Goal: Communication & Community: Answer question/provide support

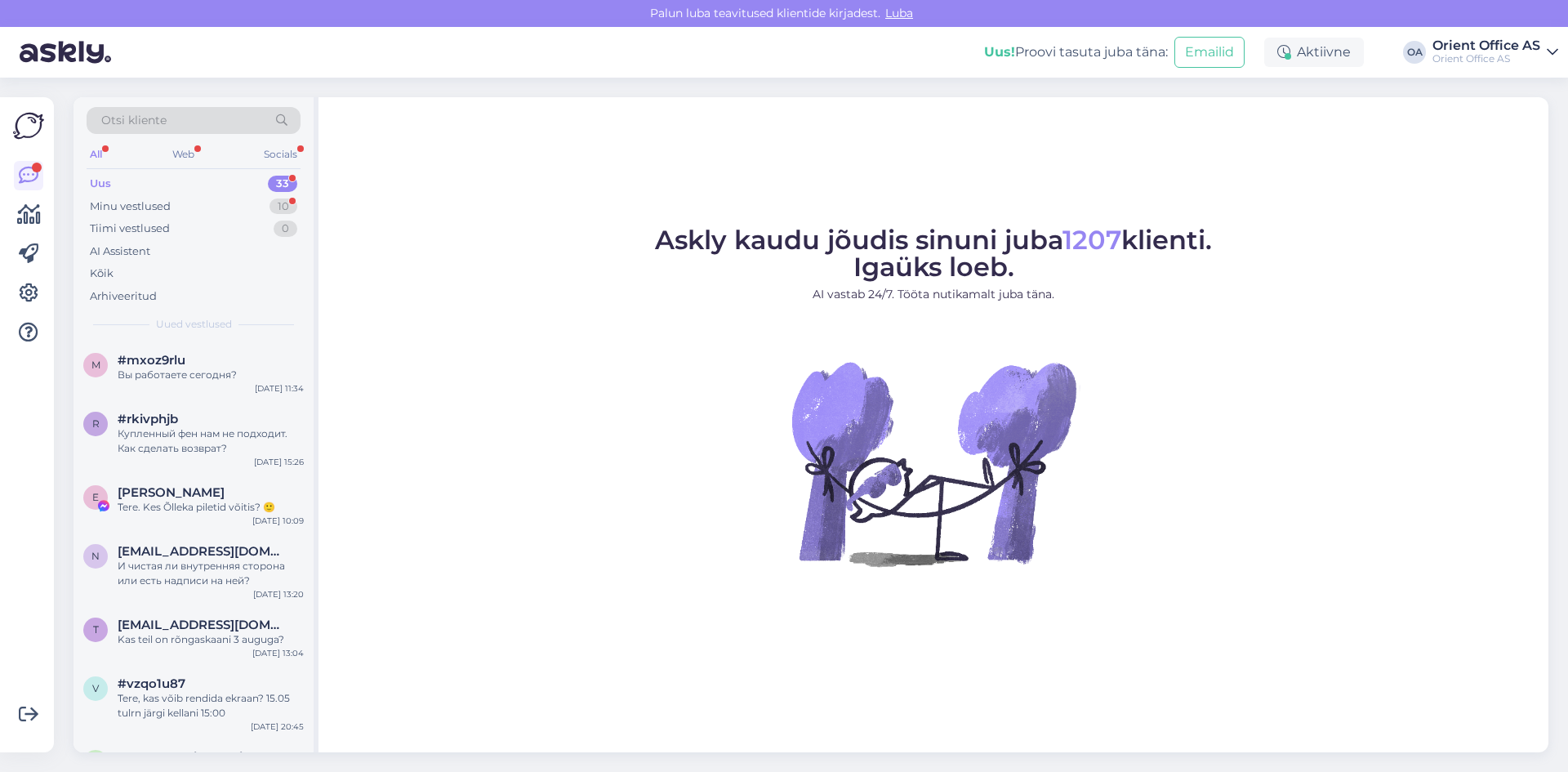
click at [179, 189] on div "Uus 33" at bounding box center [193, 183] width 214 height 23
click at [180, 199] on div "Minu vestlused 10" at bounding box center [193, 205] width 214 height 23
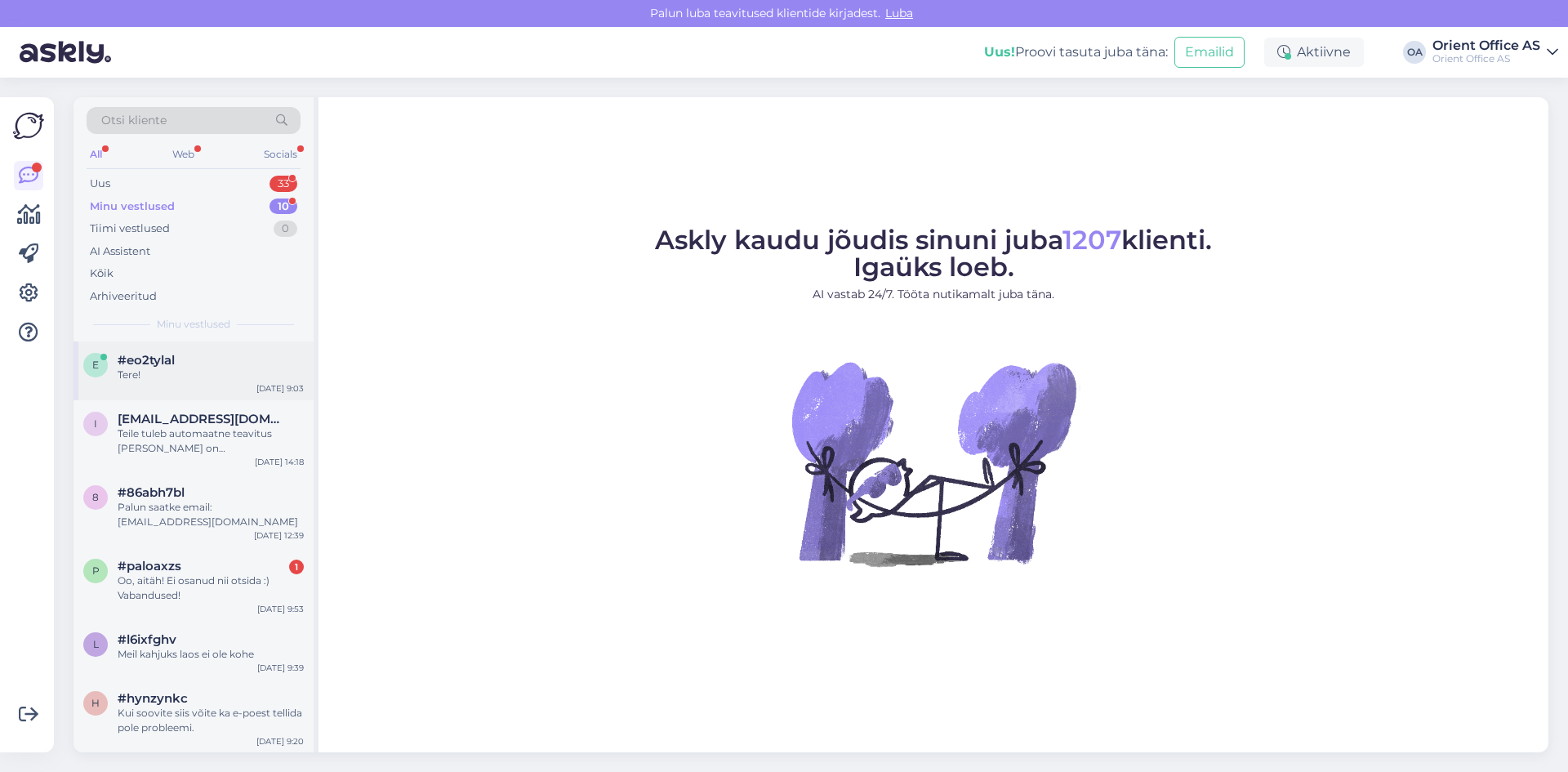
click at [198, 372] on div "Tere!" at bounding box center [210, 375] width 186 height 15
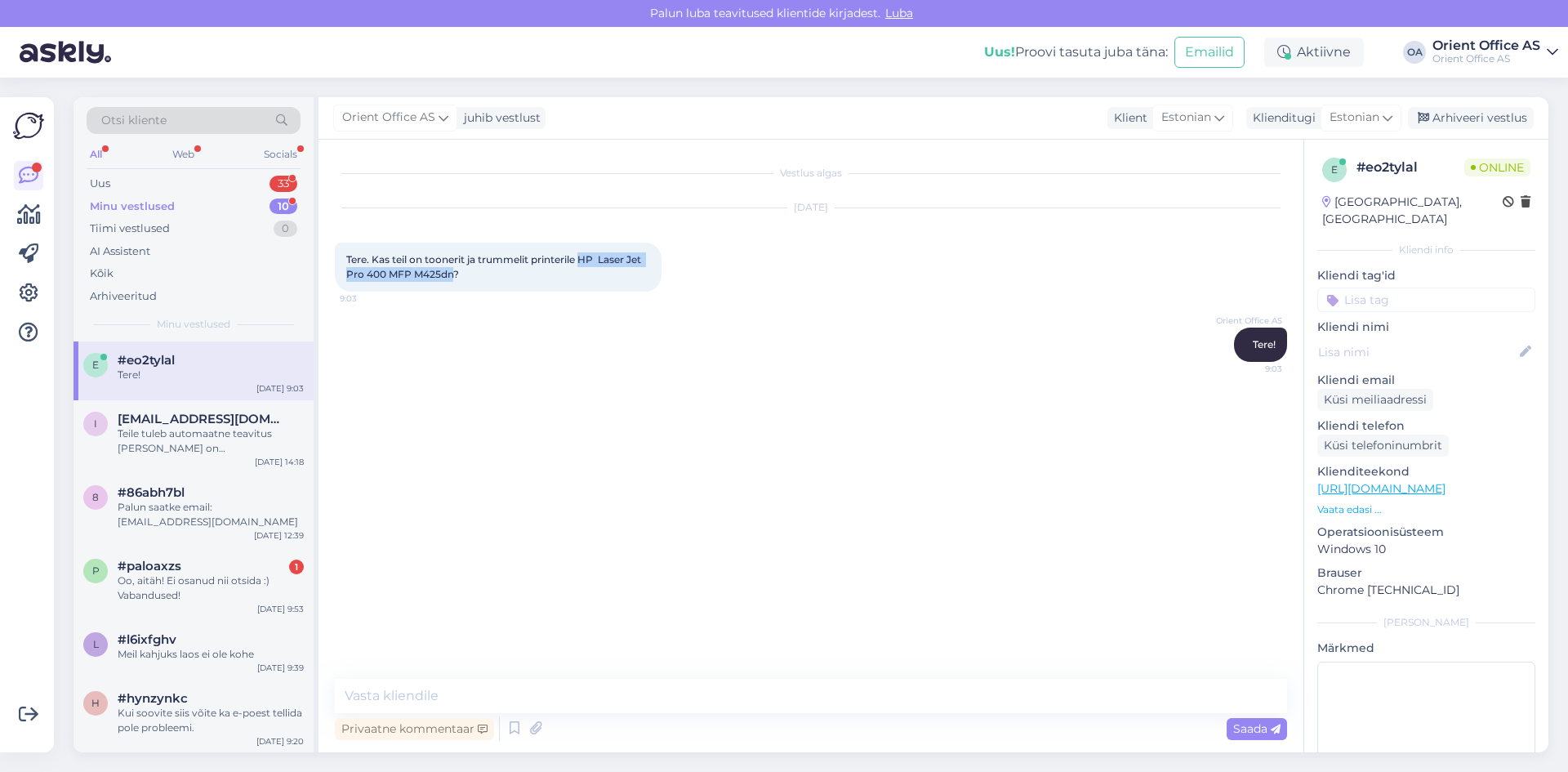
drag, startPoint x: 580, startPoint y: 254, endPoint x: 454, endPoint y: 279, distance: 128.5
click at [454, 279] on span "Tere. Kas teil on toonerit ja trummelit printerile HP Laser Jet Pro 400 MFP M42…" at bounding box center [495, 267] width 298 height 27
copy span "HP Laser Jet Pro 400 MFP M425dn"
click at [475, 696] on textarea at bounding box center [810, 695] width 952 height 34
type textarea "Kohe vaatan"
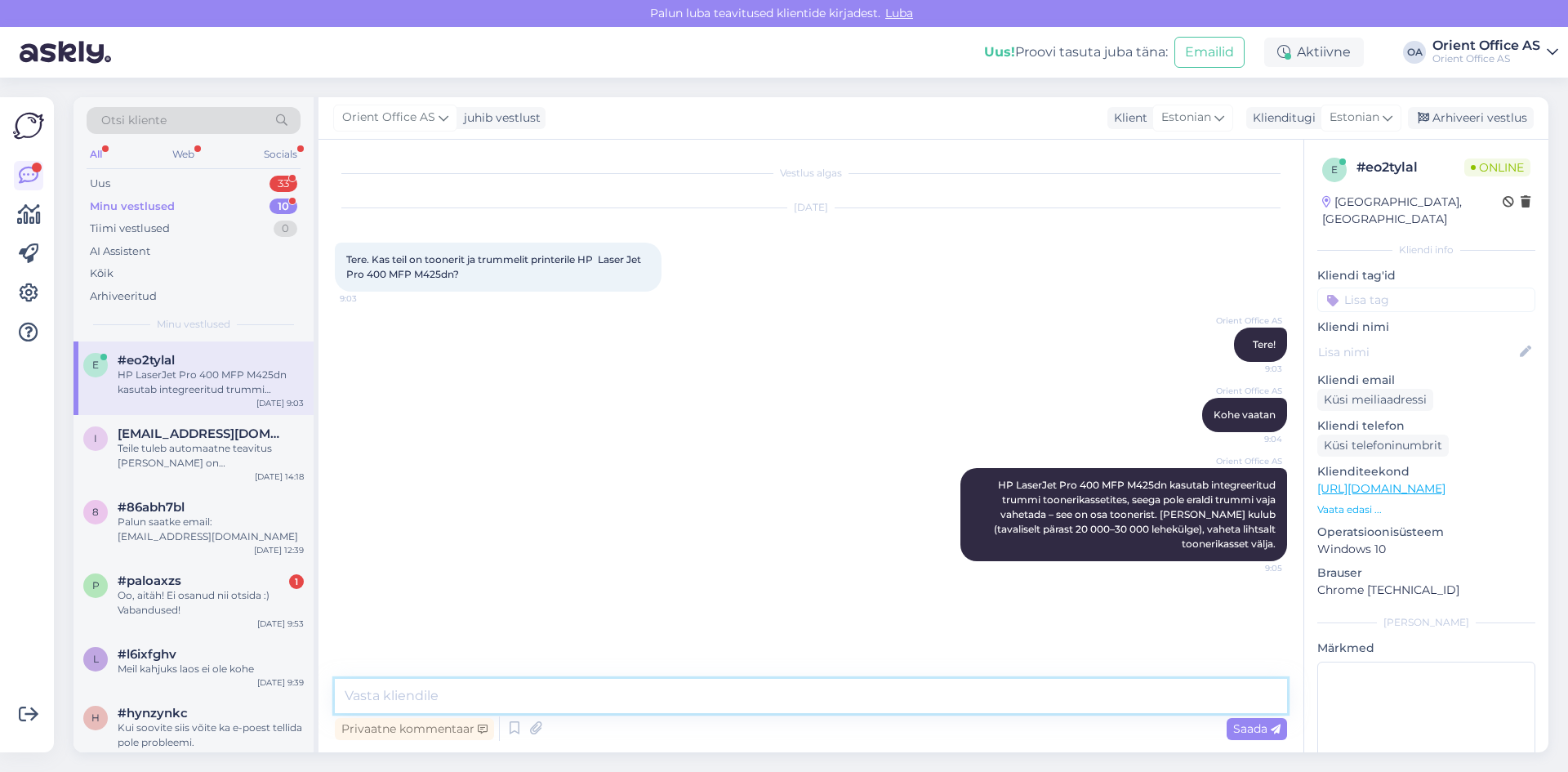
paste textarea "[URL][DOMAIN_NAME]"
type textarea "[URL][DOMAIN_NAME]"
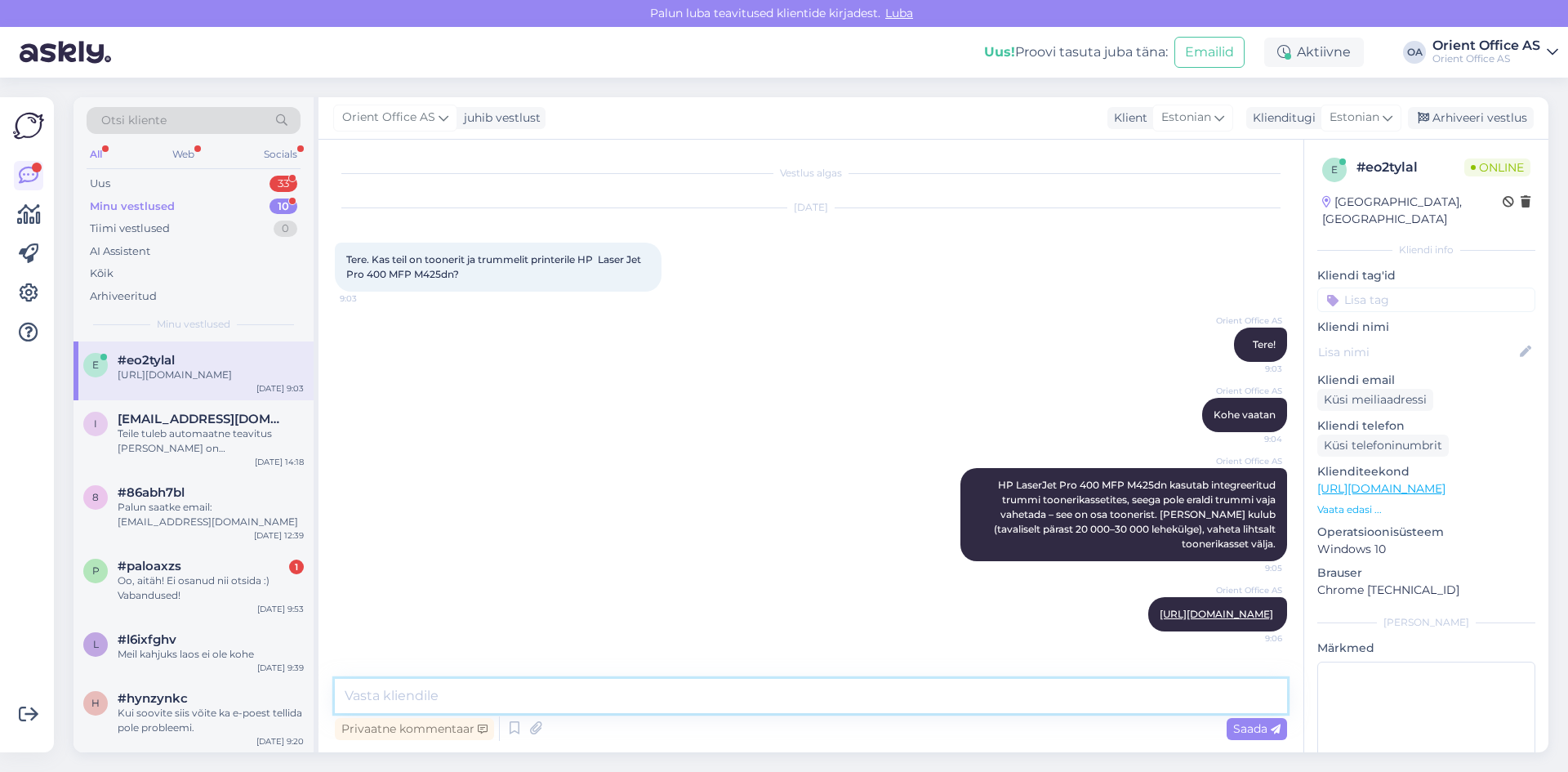
click at [538, 694] on textarea at bounding box center [810, 695] width 952 height 34
click at [498, 689] on textarea at bounding box center [810, 695] width 952 height 34
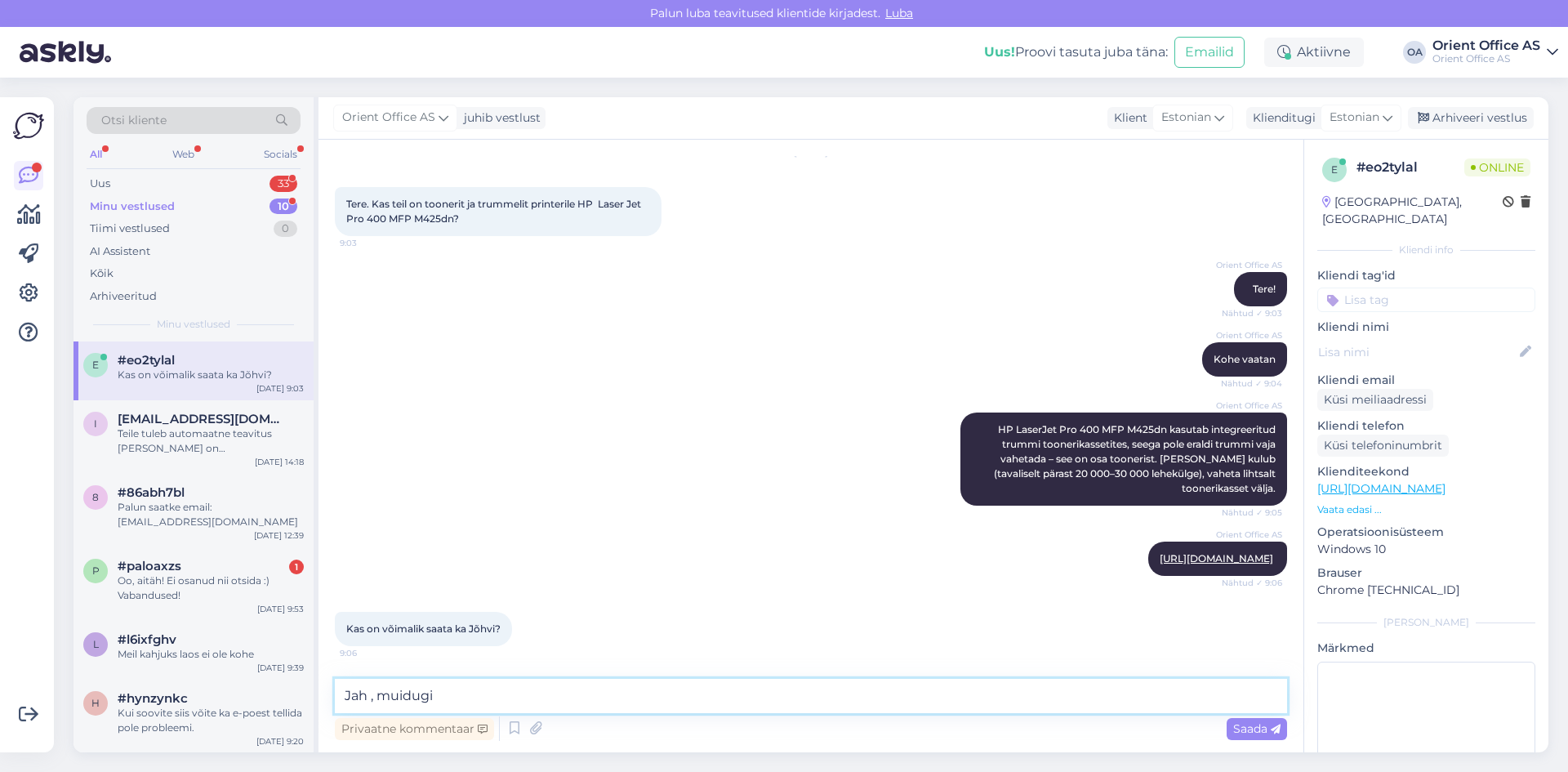
type textarea "Jah , muidugi"
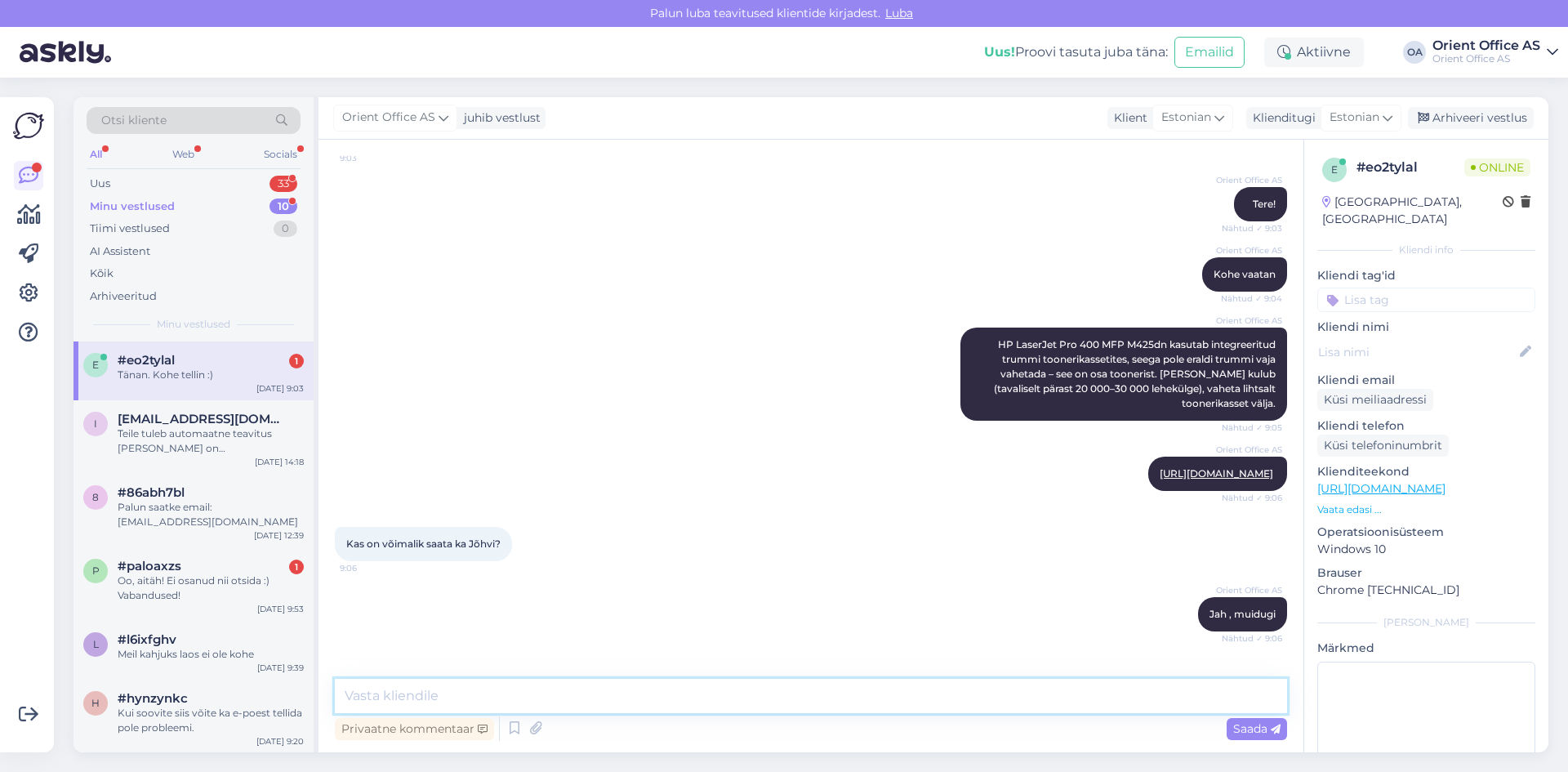
scroll to position [210, 0]
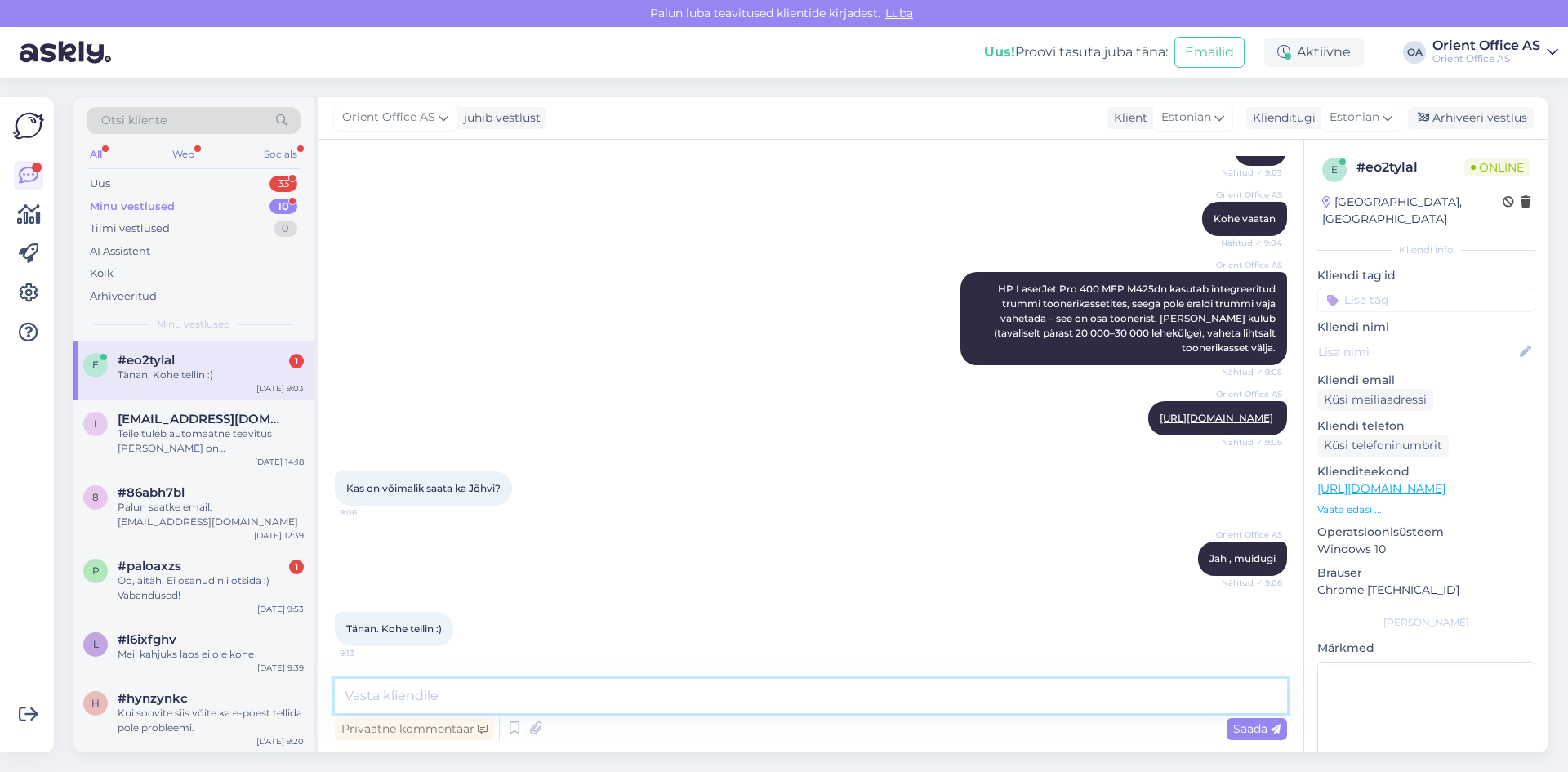
click at [451, 687] on textarea at bounding box center [810, 695] width 952 height 34
click at [447, 687] on textarea at bounding box center [810, 695] width 952 height 34
click at [417, 697] on textarea at bounding box center [810, 695] width 952 height 34
click at [510, 705] on textarea at bounding box center [810, 695] width 952 height 34
click at [1160, 412] on link "[URL][DOMAIN_NAME]" at bounding box center [1217, 418] width 114 height 13
